Goal: Find specific page/section: Find specific page/section

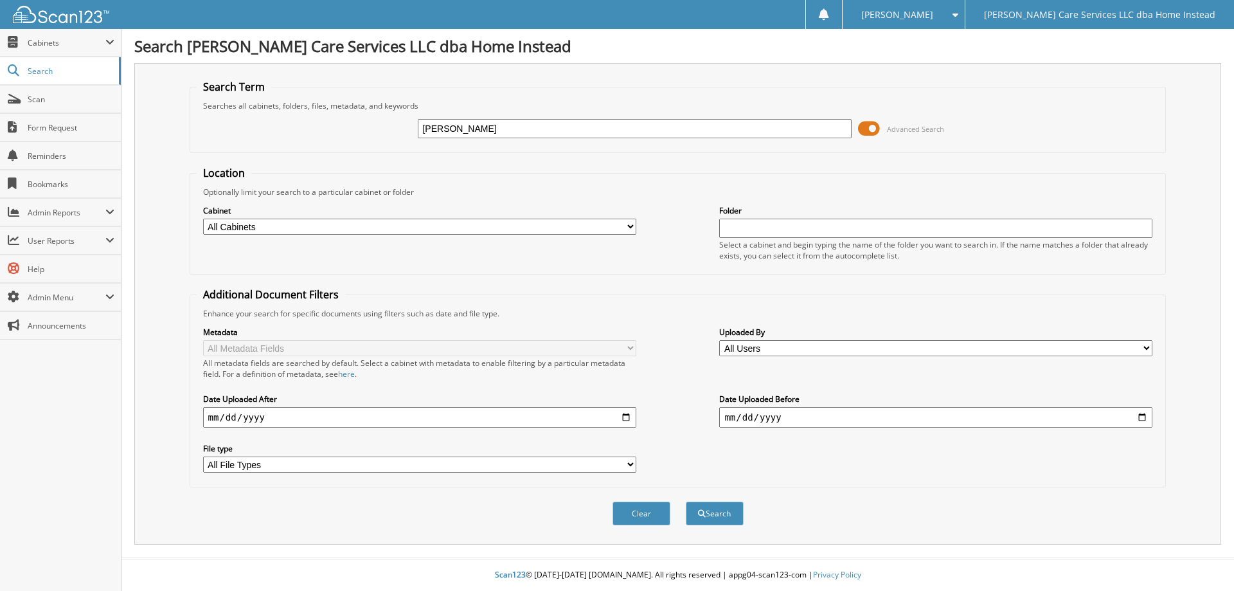
type input "[PERSON_NAME]"
click at [686, 501] on button "Search" at bounding box center [715, 513] width 58 height 24
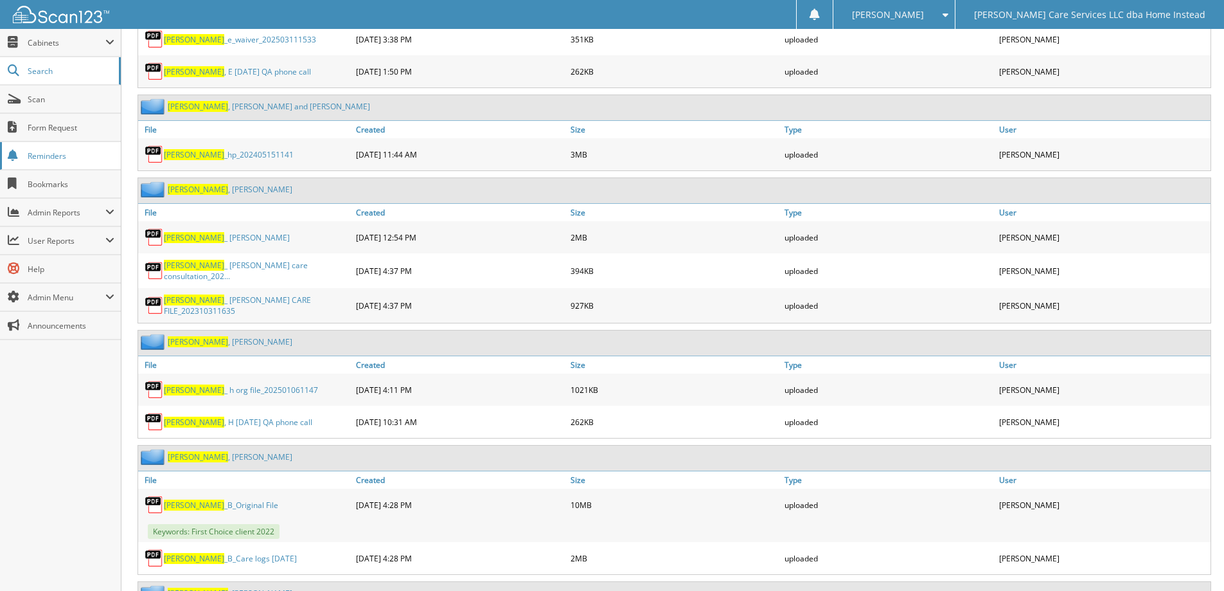
scroll to position [2243, 0]
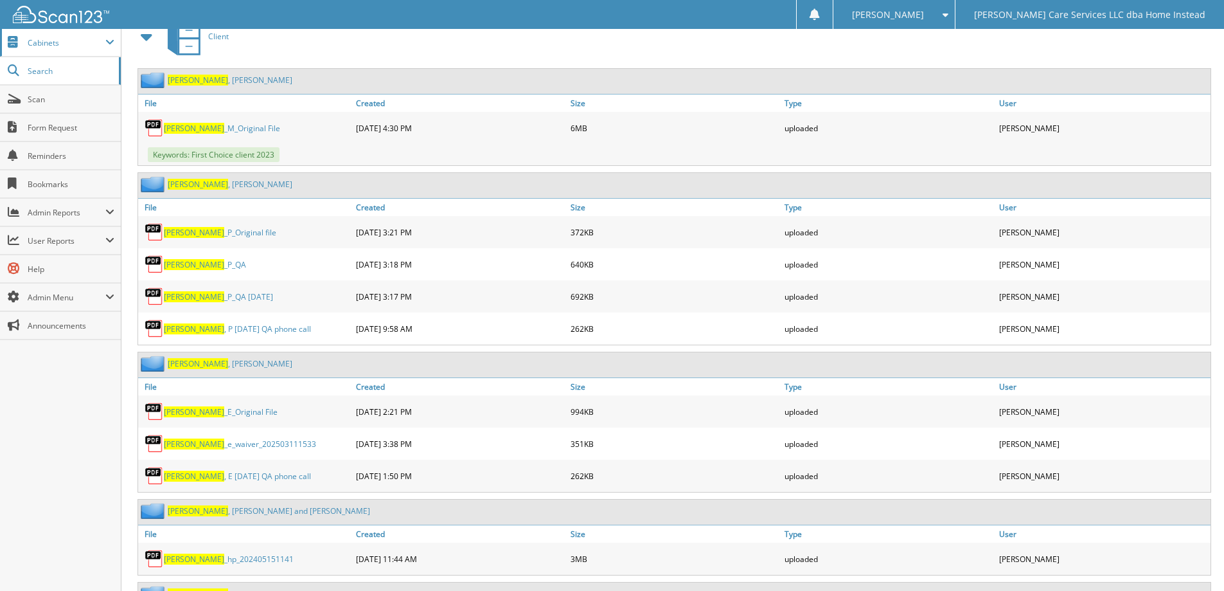
click at [40, 44] on span "Cabinets" at bounding box center [67, 42] width 78 height 11
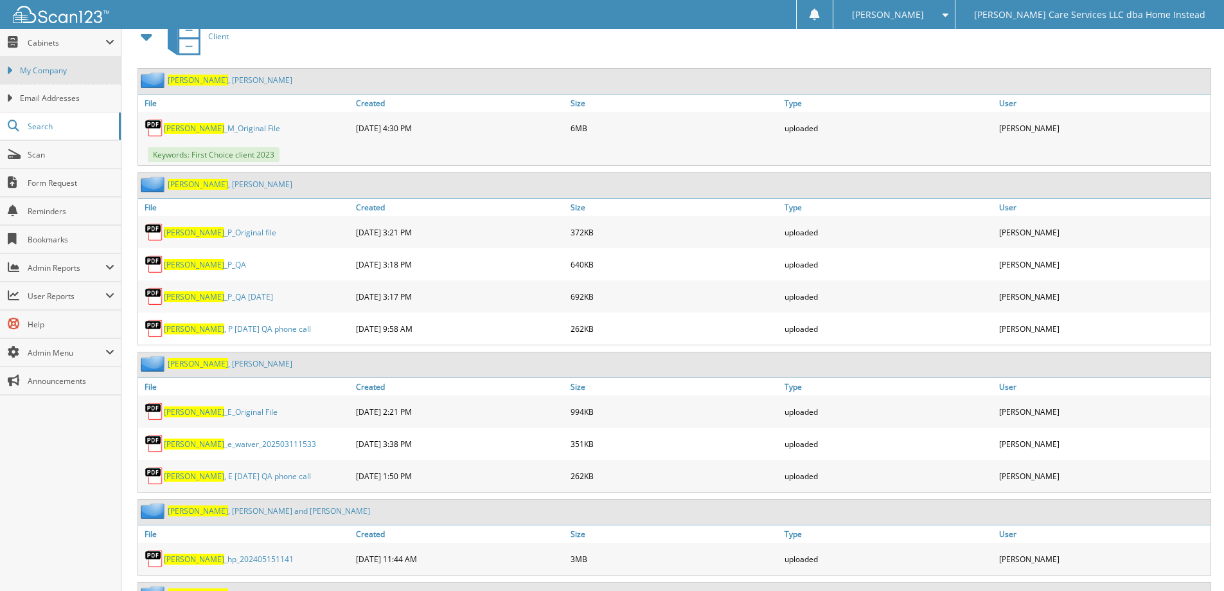
click at [44, 69] on span "My Company" at bounding box center [67, 71] width 94 height 12
